Goal: Task Accomplishment & Management: Manage account settings

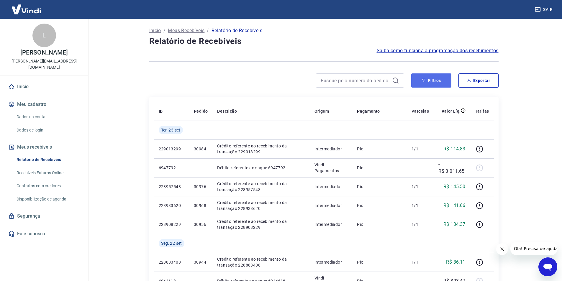
click at [445, 84] on button "Filtros" at bounding box center [431, 80] width 40 height 14
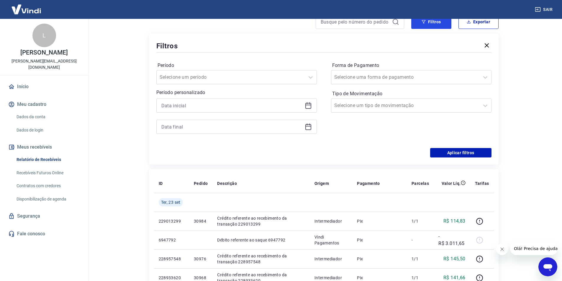
scroll to position [59, 0]
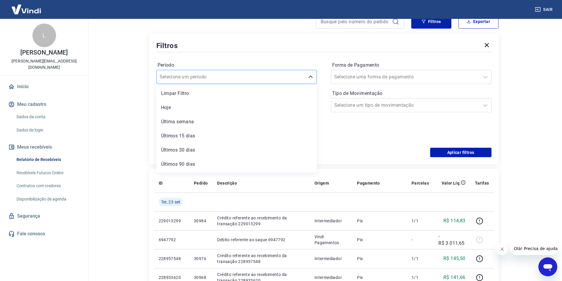
click at [224, 79] on div at bounding box center [231, 77] width 142 height 8
click at [199, 134] on div "Últimos 15 dias" at bounding box center [236, 136] width 160 height 12
click at [217, 135] on div "Período Últimos 15 dias Período personalizado" at bounding box center [236, 100] width 160 height 80
click at [286, 111] on div at bounding box center [236, 105] width 160 height 14
click at [310, 105] on icon at bounding box center [308, 104] width 6 height 1
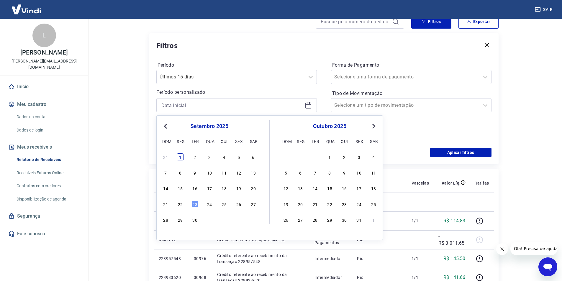
click at [180, 155] on div "31 1 2 3 4 5 6" at bounding box center [209, 156] width 96 height 9
click at [179, 155] on div "1" at bounding box center [180, 156] width 7 height 7
type input "01/09/2025"
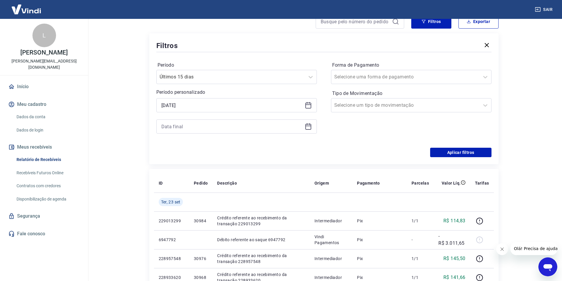
click at [308, 126] on icon at bounding box center [308, 126] width 6 height 1
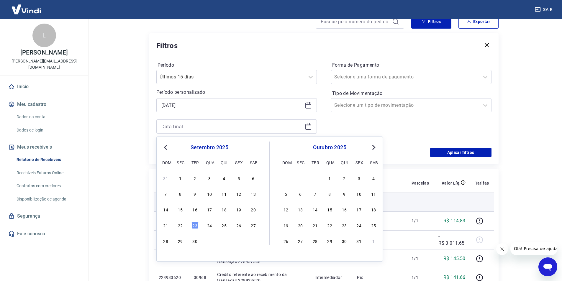
drag, startPoint x: 195, startPoint y: 225, endPoint x: 334, endPoint y: 196, distance: 141.6
click at [194, 225] on div "23" at bounding box center [194, 225] width 7 height 7
type input "23/09/2025"
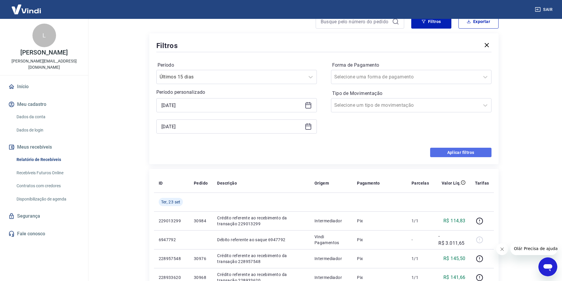
click at [446, 153] on button "Aplicar filtros" at bounding box center [460, 152] width 61 height 9
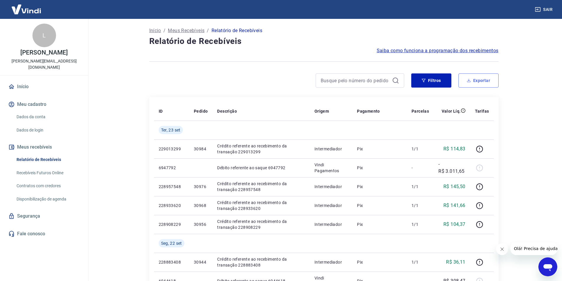
click at [482, 80] on button "Exportar" at bounding box center [478, 80] width 40 height 14
type input "01/09/2025"
type input "23/09/2025"
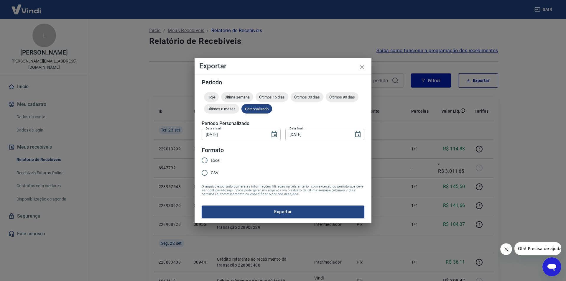
click at [204, 160] on input "Excel" at bounding box center [204, 160] width 12 height 12
radio input "true"
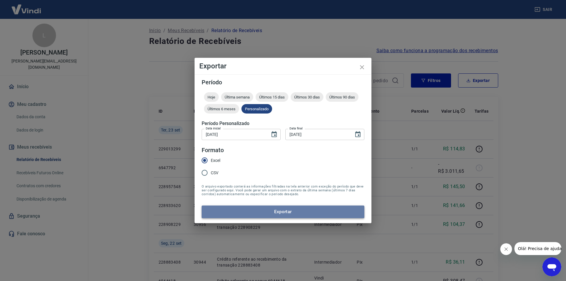
click at [292, 210] on button "Exportar" at bounding box center [283, 212] width 163 height 12
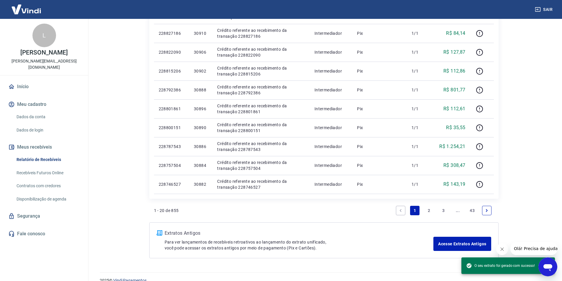
scroll to position [352, 0]
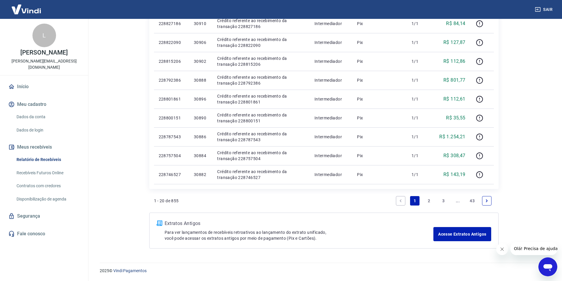
click at [502, 250] on icon "Fechar mensagem da empresa" at bounding box center [501, 249] width 5 height 5
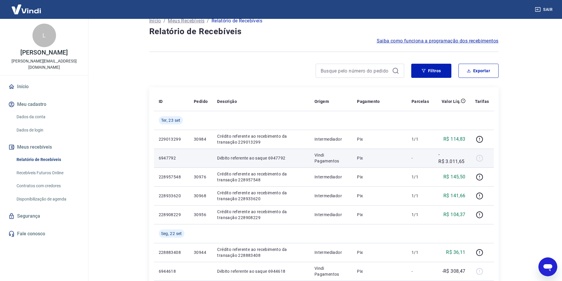
scroll to position [0, 0]
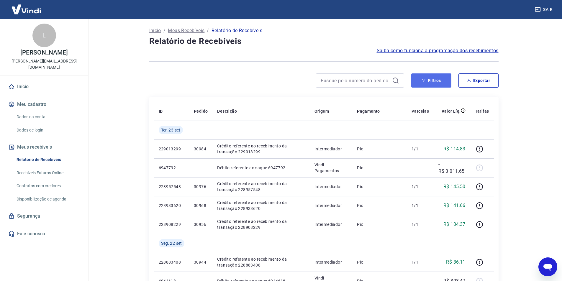
click at [425, 81] on icon "button" at bounding box center [423, 80] width 4 height 4
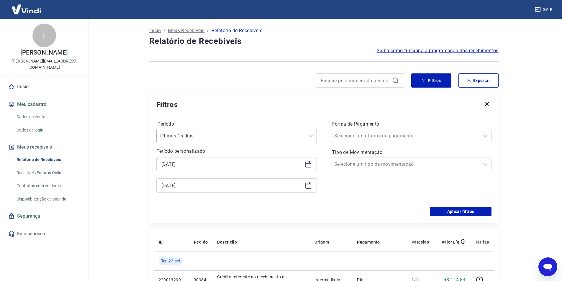
click at [203, 134] on input "Período" at bounding box center [190, 135] width 60 height 7
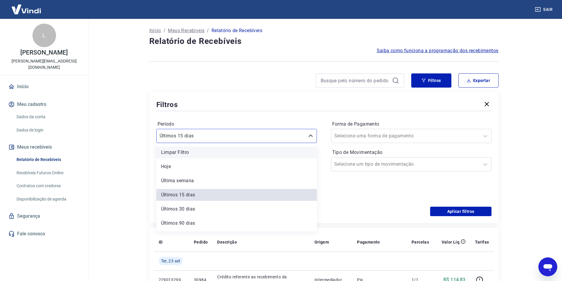
click at [185, 154] on div "Limpar Filtro" at bounding box center [236, 153] width 160 height 12
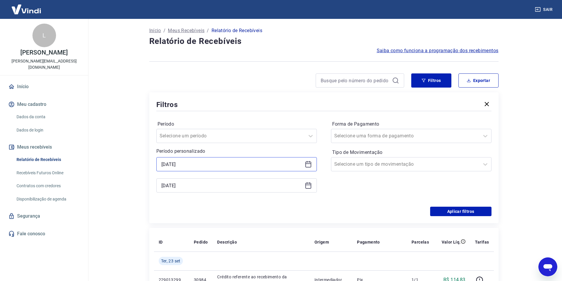
click at [214, 167] on input "01/09/2025" at bounding box center [231, 164] width 141 height 9
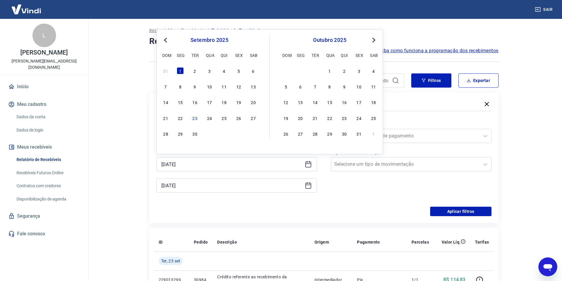
click at [166, 40] on span "Previous Month" at bounding box center [166, 40] width 0 height 7
click at [196, 71] on div "1" at bounding box center [194, 70] width 7 height 7
type input "01/07/2025"
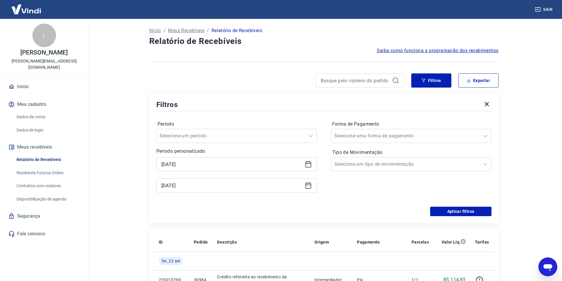
click at [312, 187] on div "23/09/2025" at bounding box center [236, 185] width 160 height 14
click at [310, 186] on icon at bounding box center [308, 185] width 7 height 7
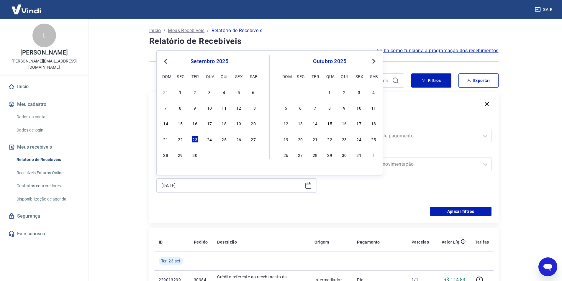
click at [166, 65] on button "Previous Month" at bounding box center [165, 61] width 7 height 7
click at [224, 156] on div "31" at bounding box center [224, 154] width 7 height 7
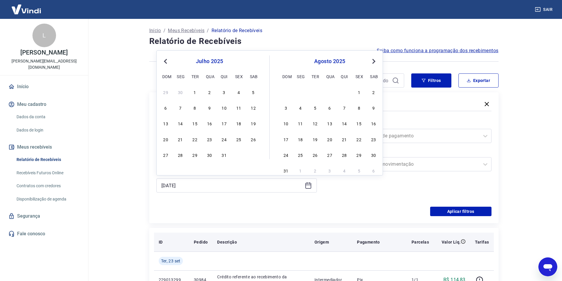
type input "31/07/2025"
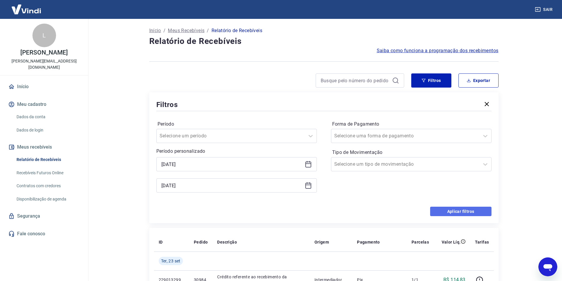
click at [451, 211] on button "Aplicar filtros" at bounding box center [460, 211] width 61 height 9
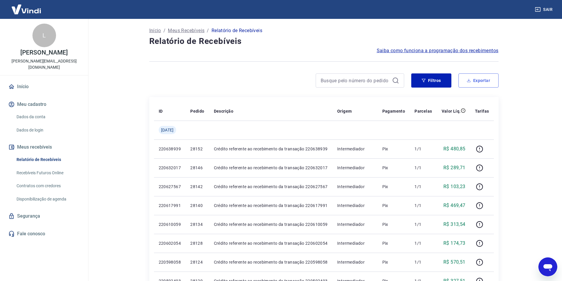
click at [481, 79] on button "Exportar" at bounding box center [478, 80] width 40 height 14
type input "01/07/2025"
type input "31/07/2025"
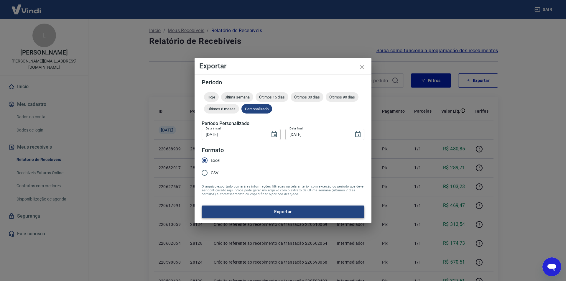
click at [284, 210] on button "Exportar" at bounding box center [283, 212] width 163 height 12
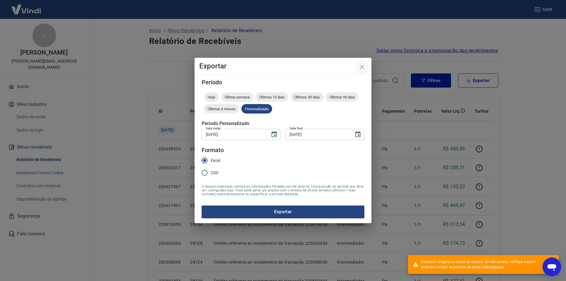
click at [361, 68] on icon "close" at bounding box center [362, 67] width 7 height 7
